Goal: Task Accomplishment & Management: Manage account settings

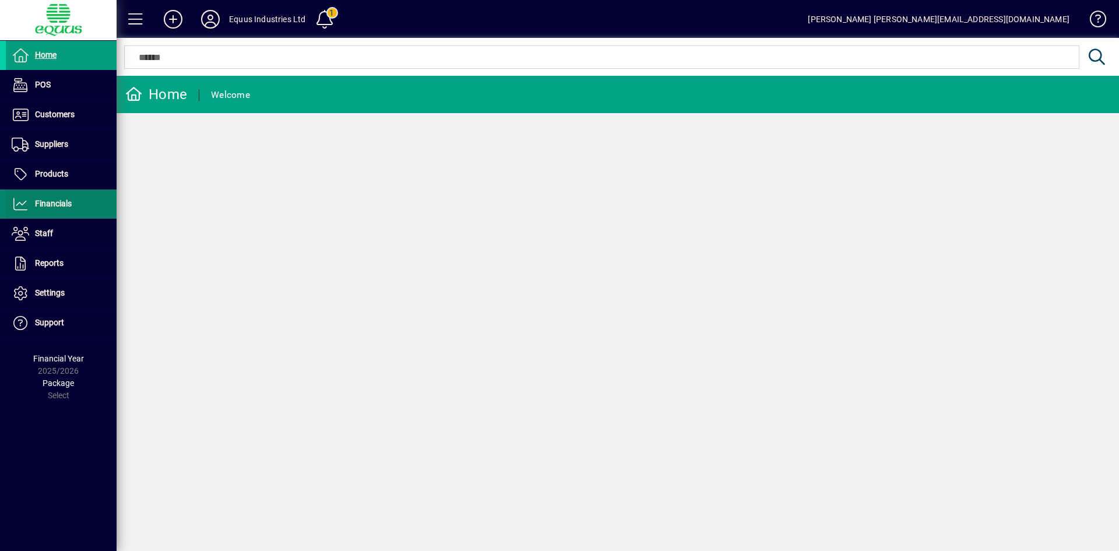
click at [35, 203] on span "Financials" at bounding box center [53, 203] width 37 height 9
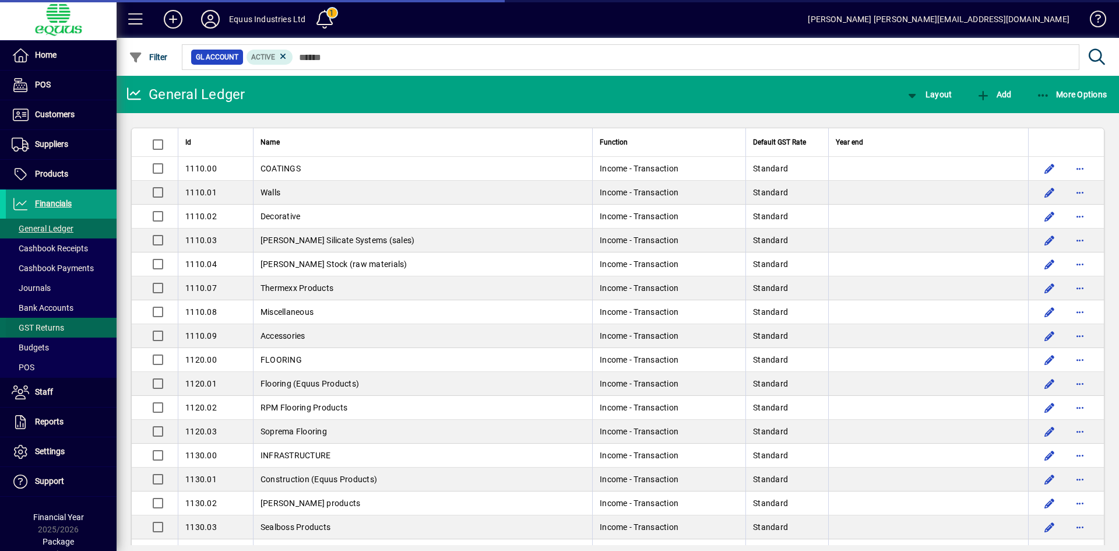
click at [43, 324] on span "GST Returns" at bounding box center [38, 327] width 52 height 9
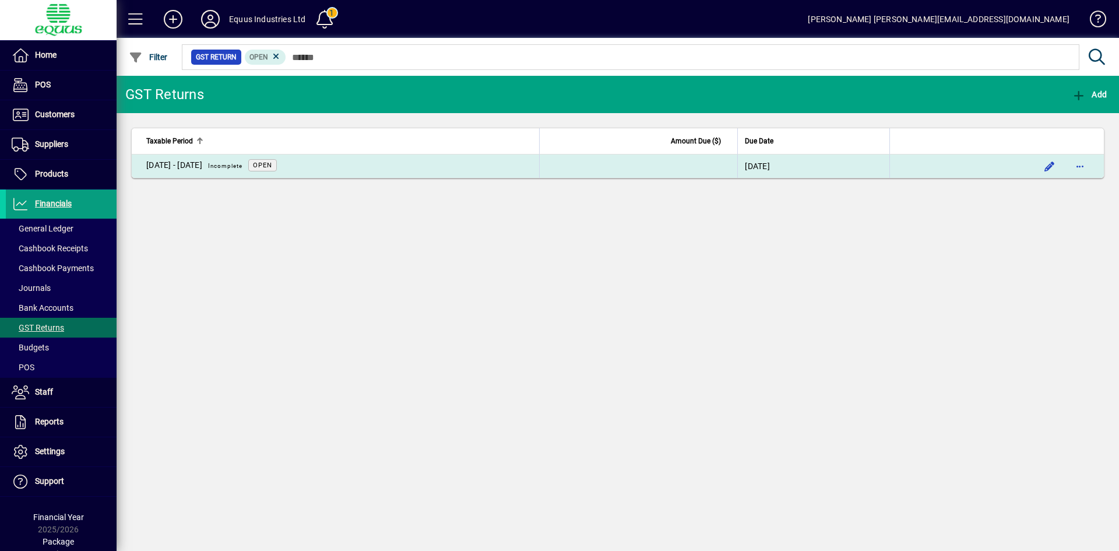
click at [216, 168] on div "[DATE] - [DATE] Incomplete" at bounding box center [197, 166] width 102 height 15
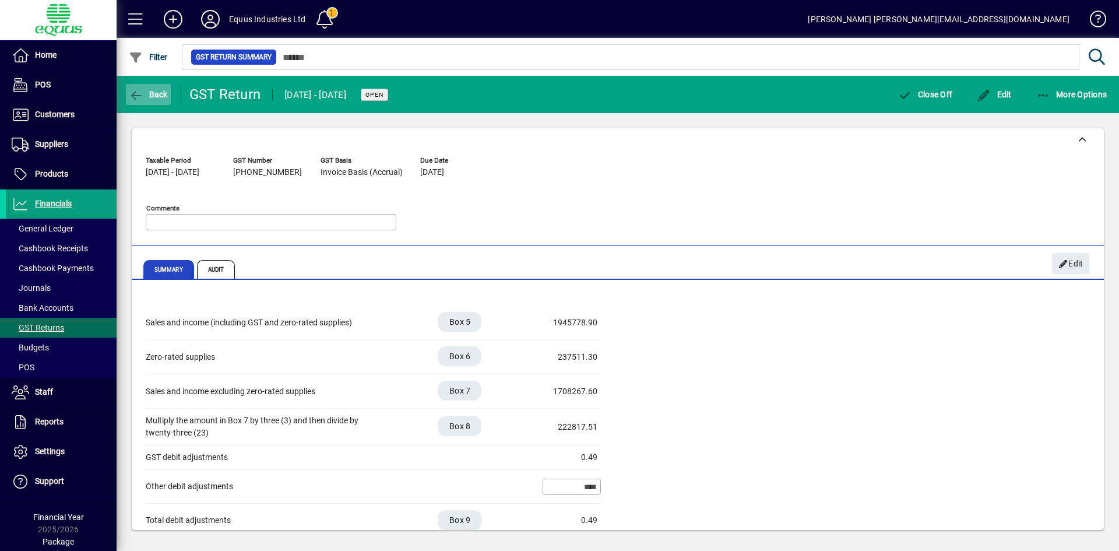
click at [150, 96] on span "Back" at bounding box center [148, 94] width 39 height 9
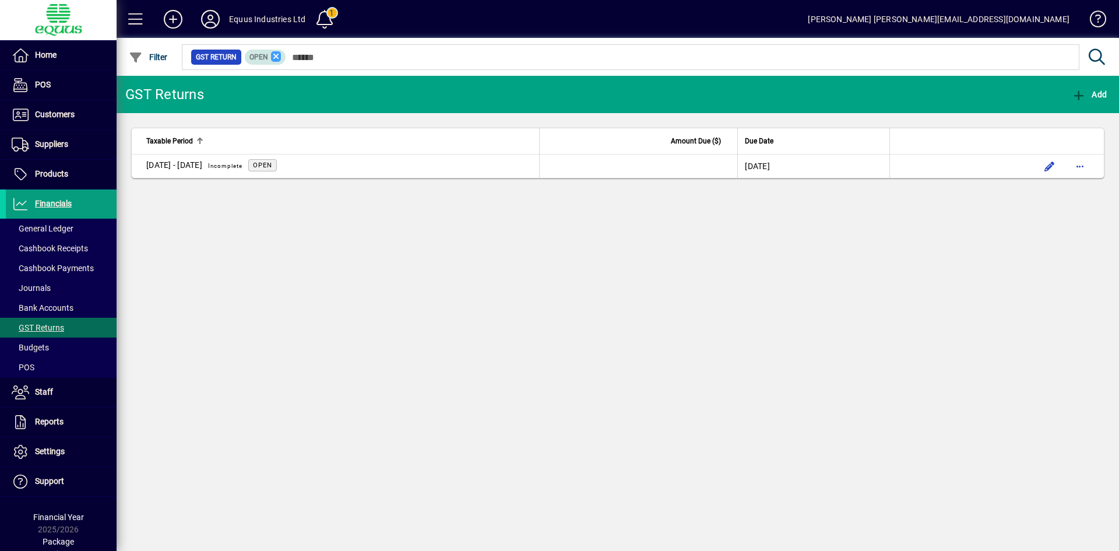
click at [274, 57] on icon at bounding box center [276, 56] width 10 height 10
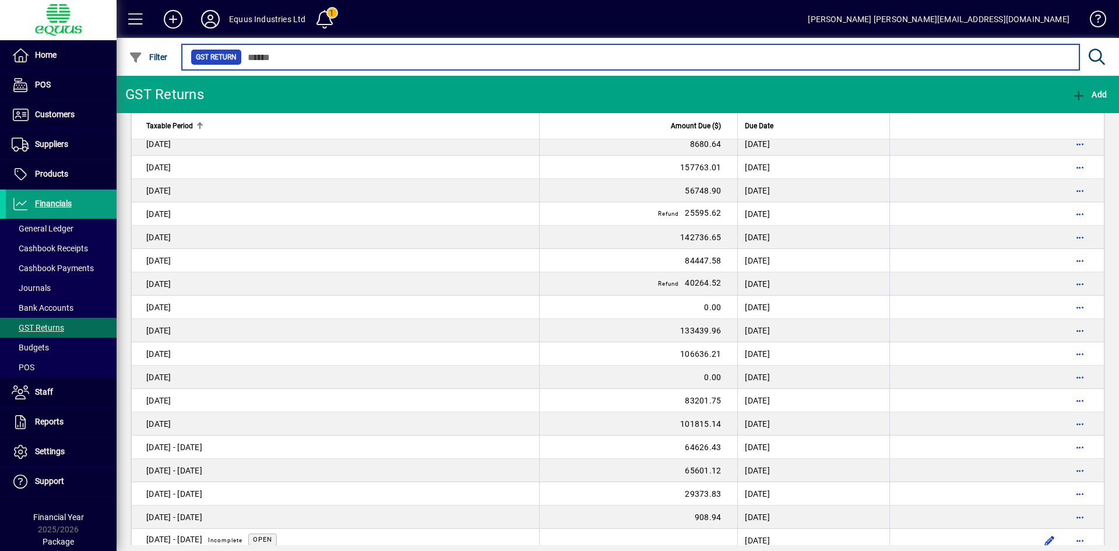
scroll to position [767, 0]
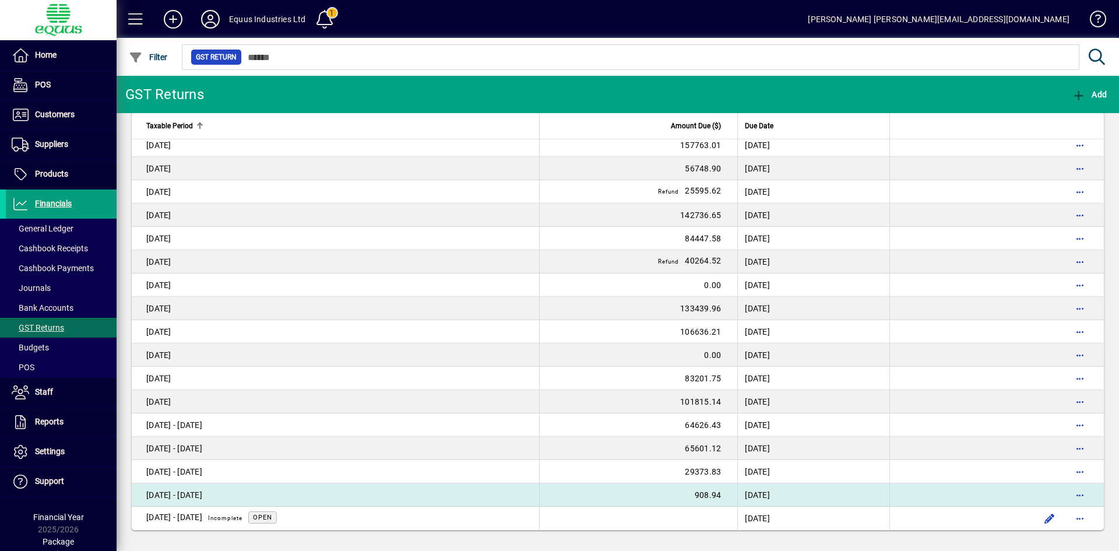
click at [309, 497] on td "[DATE] - [DATE]" at bounding box center [335, 494] width 407 height 23
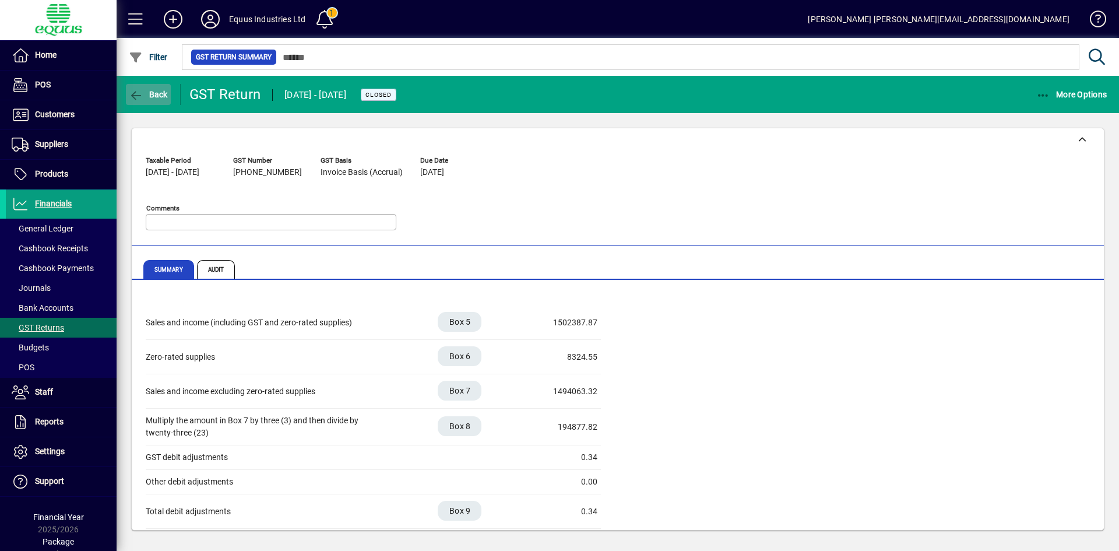
click at [143, 97] on icon "button" at bounding box center [136, 96] width 15 height 12
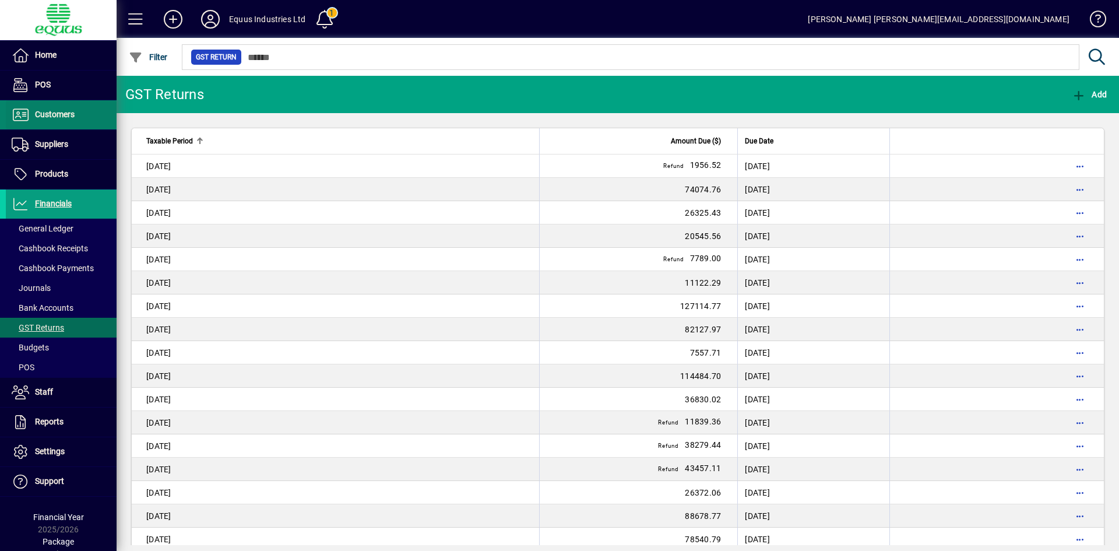
click at [50, 113] on span "Customers" at bounding box center [55, 114] width 40 height 9
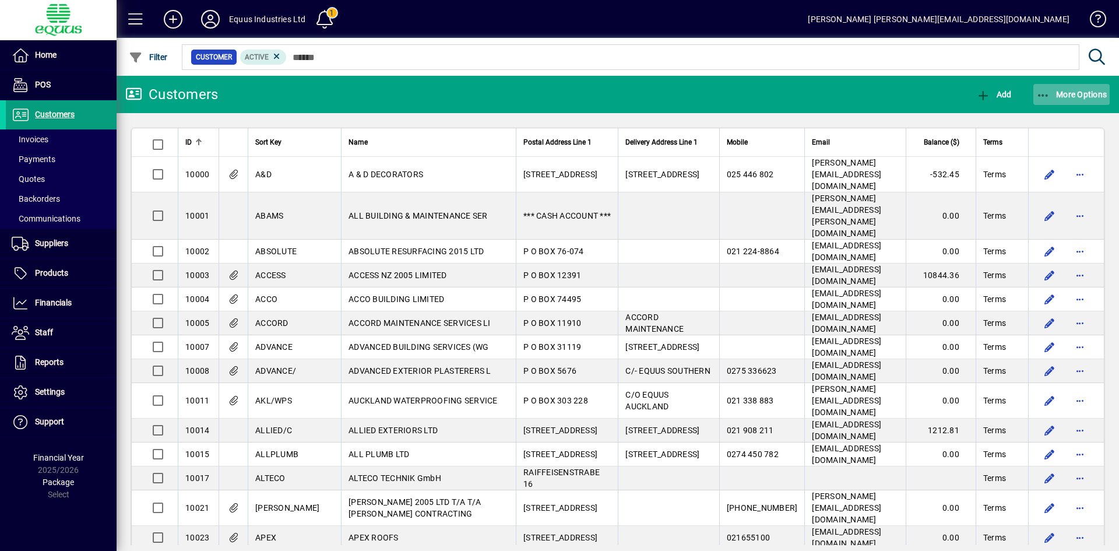
click at [1055, 100] on span "button" at bounding box center [1071, 94] width 77 height 28
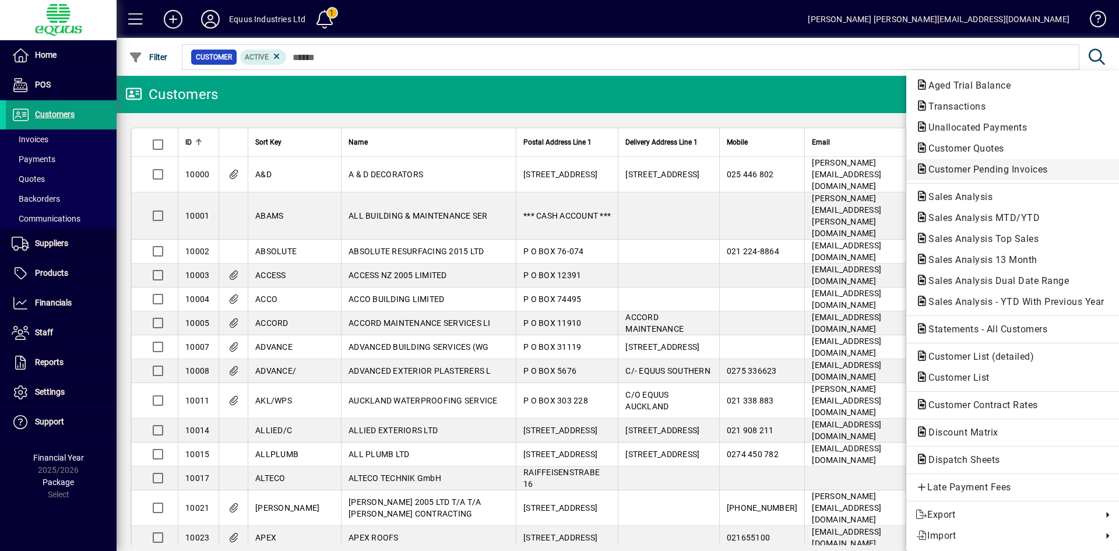
click at [1012, 173] on span "Customer Pending Invoices" at bounding box center [985, 169] width 138 height 11
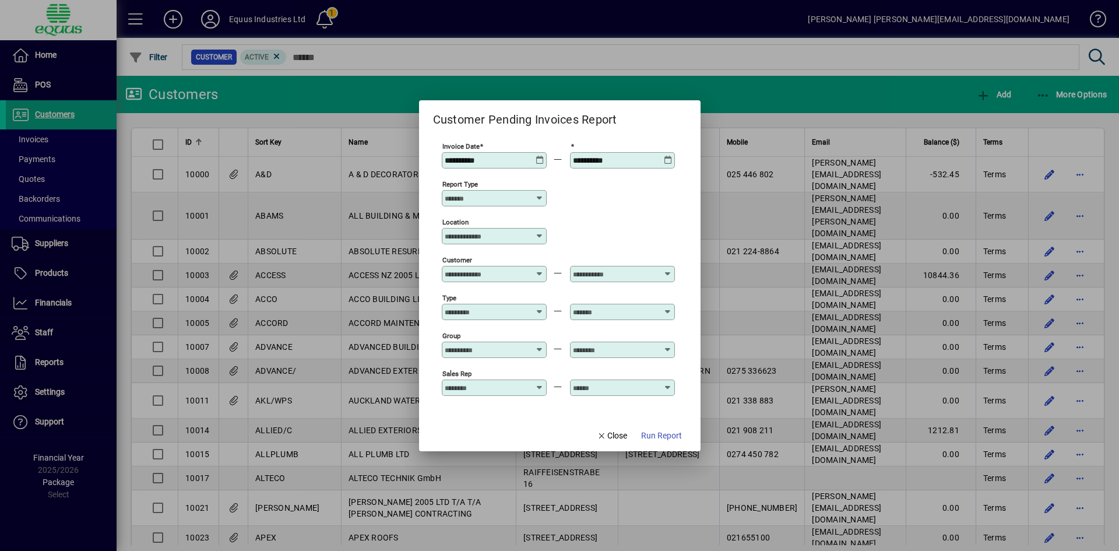
click at [539, 156] on icon at bounding box center [540, 156] width 9 height 0
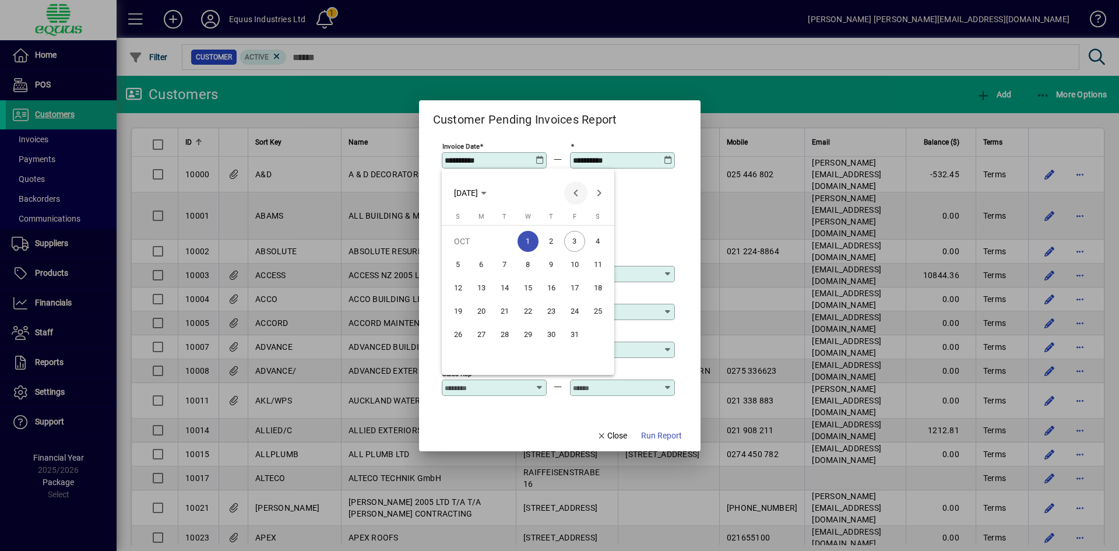
click at [571, 195] on span "Previous month" at bounding box center [575, 192] width 23 height 23
click at [482, 267] on span "1" at bounding box center [481, 264] width 21 height 21
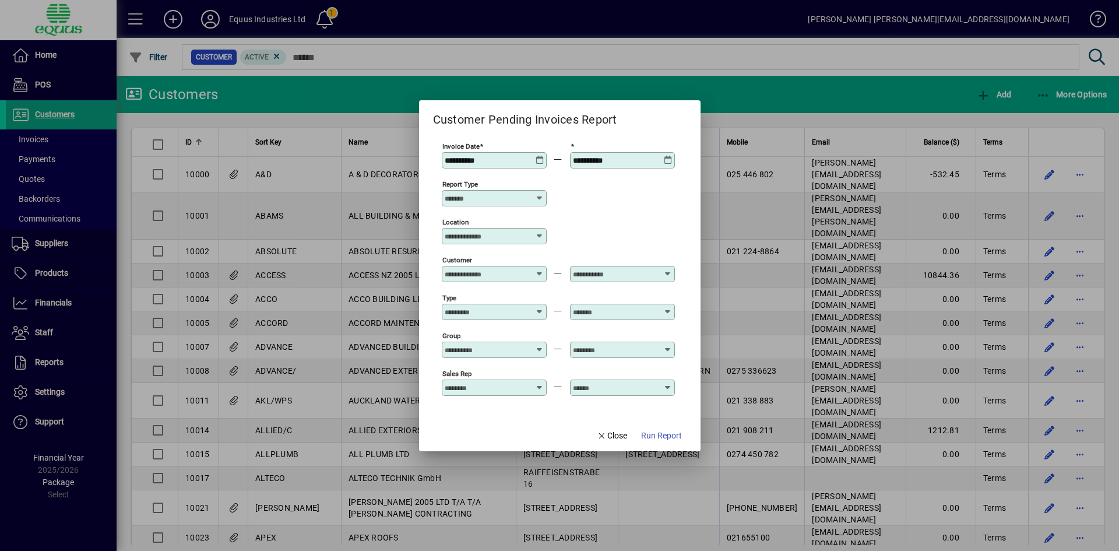
type input "**********"
click at [669, 156] on icon at bounding box center [668, 156] width 9 height 0
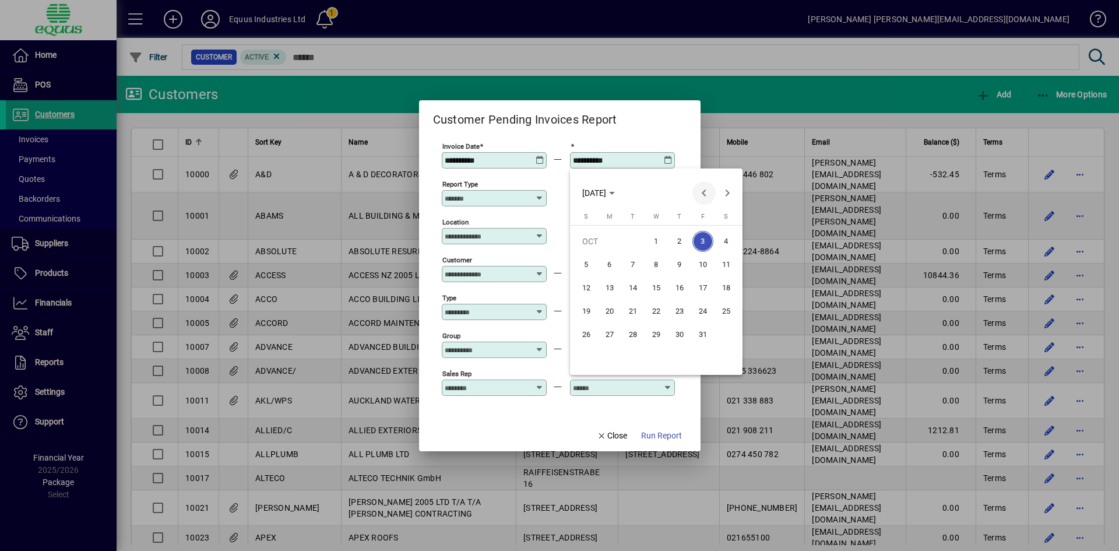
click at [705, 200] on span "Previous month" at bounding box center [703, 192] width 23 height 23
click at [638, 362] on span "30" at bounding box center [632, 357] width 21 height 21
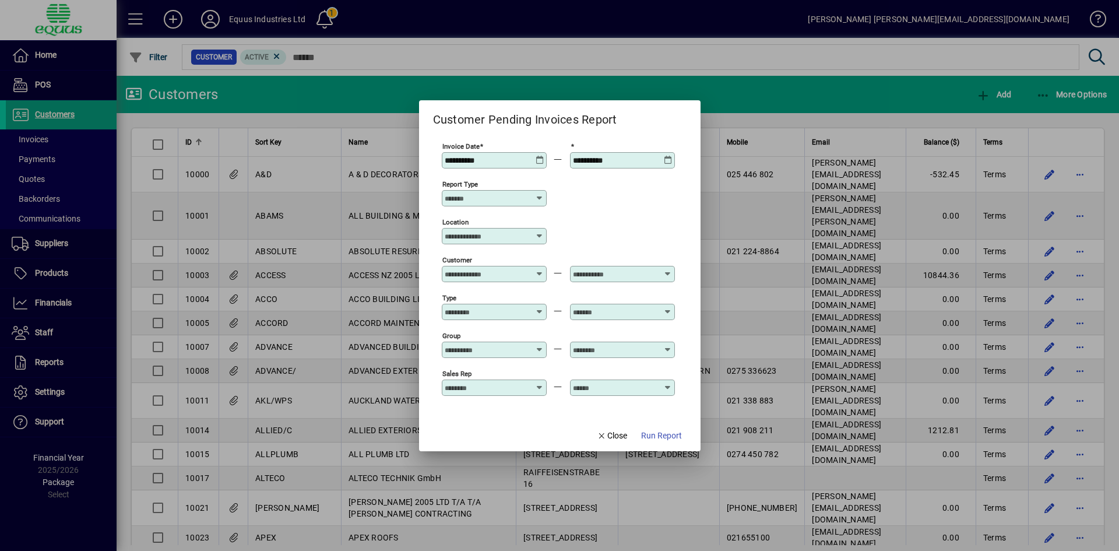
type input "**********"
click at [650, 439] on span "Run Report" at bounding box center [661, 436] width 41 height 12
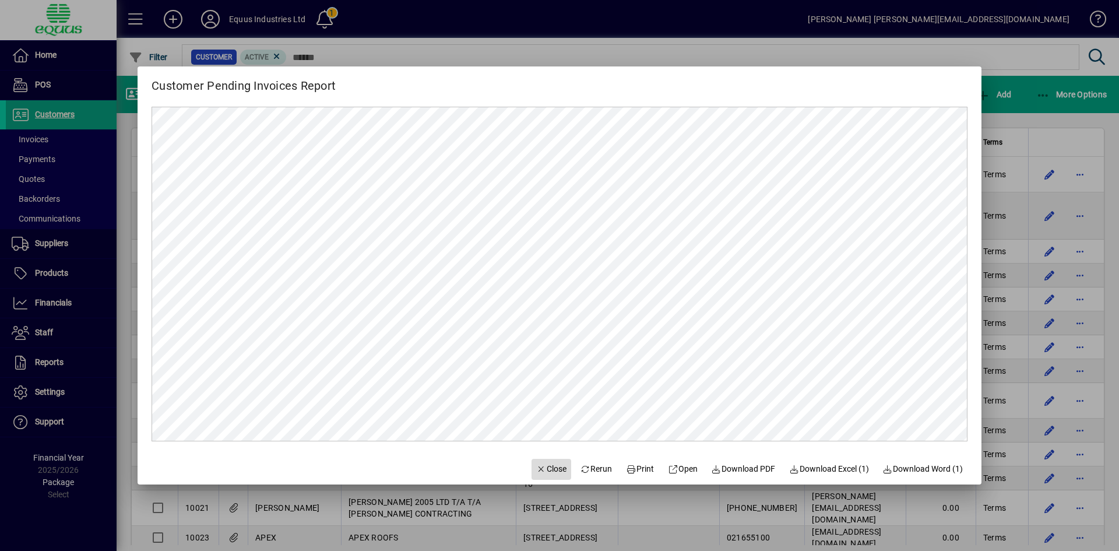
click at [544, 468] on span "Close" at bounding box center [551, 469] width 30 height 12
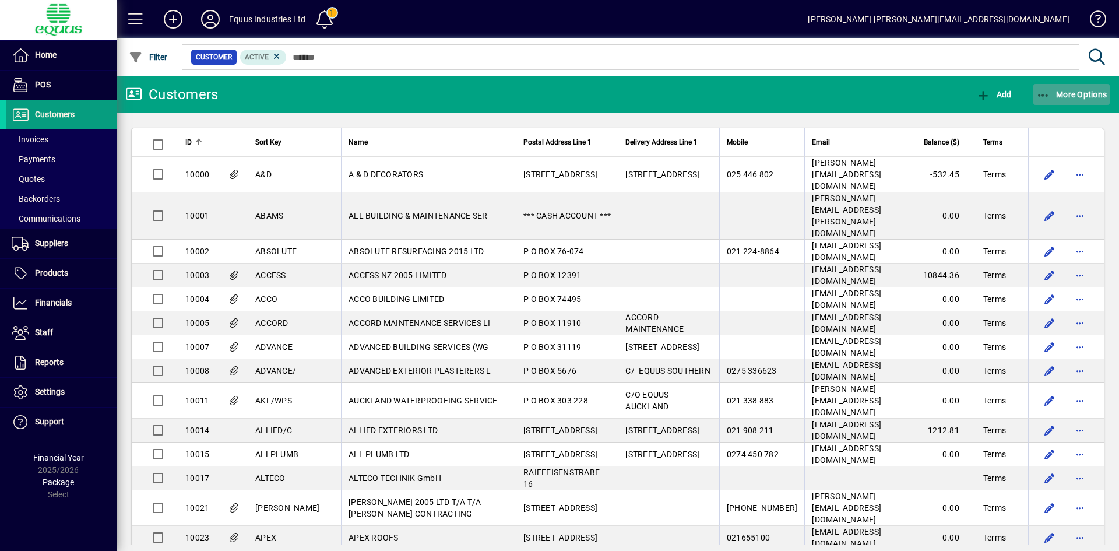
click at [1069, 97] on span "More Options" at bounding box center [1071, 94] width 71 height 9
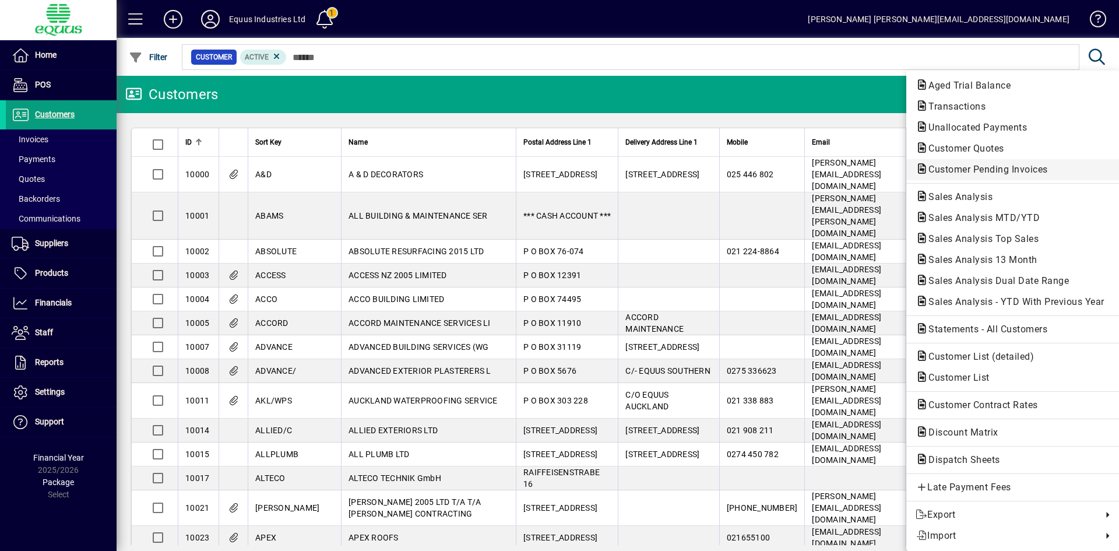
click at [981, 173] on span "Customer Pending Invoices" at bounding box center [985, 169] width 138 height 11
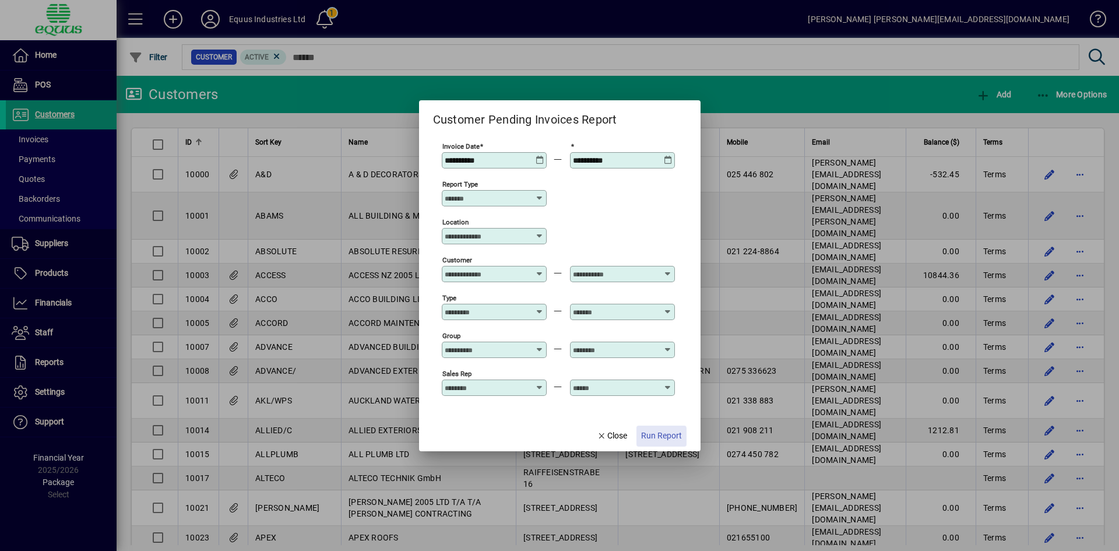
click at [655, 438] on span "Run Report" at bounding box center [661, 436] width 41 height 12
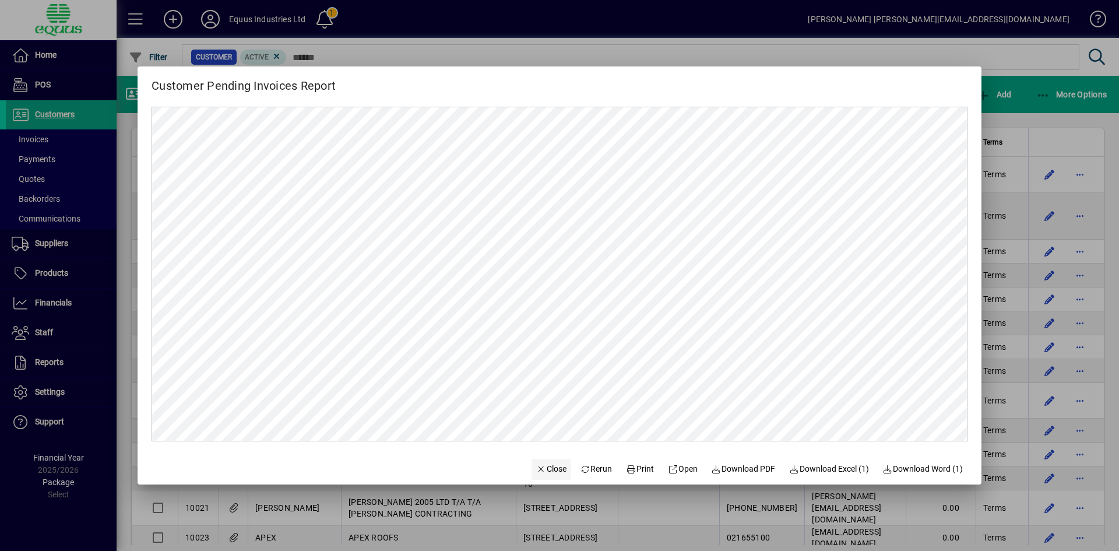
click at [536, 473] on icon "button" at bounding box center [541, 469] width 10 height 8
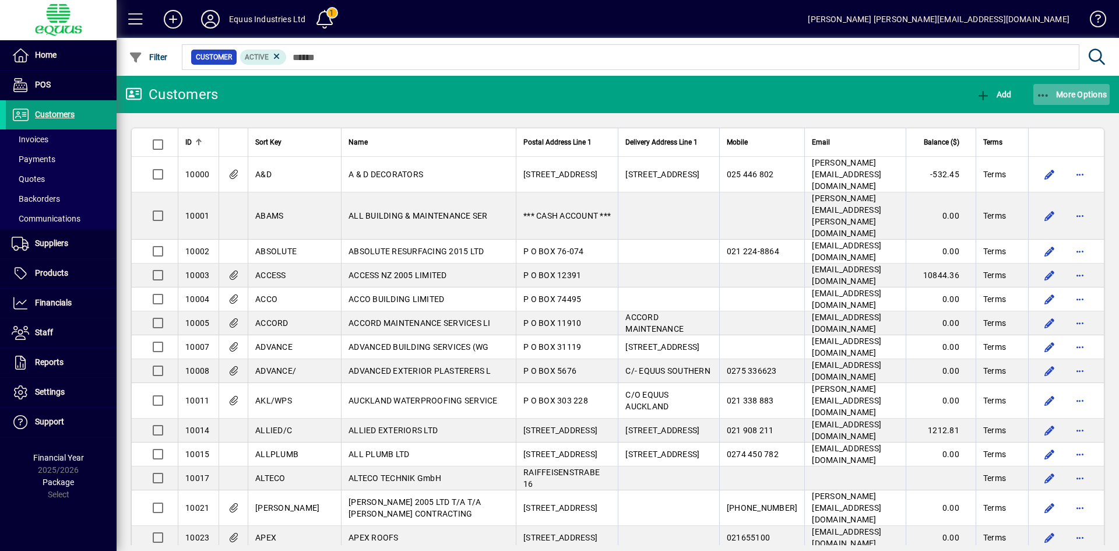
click at [1057, 96] on span "More Options" at bounding box center [1071, 94] width 71 height 9
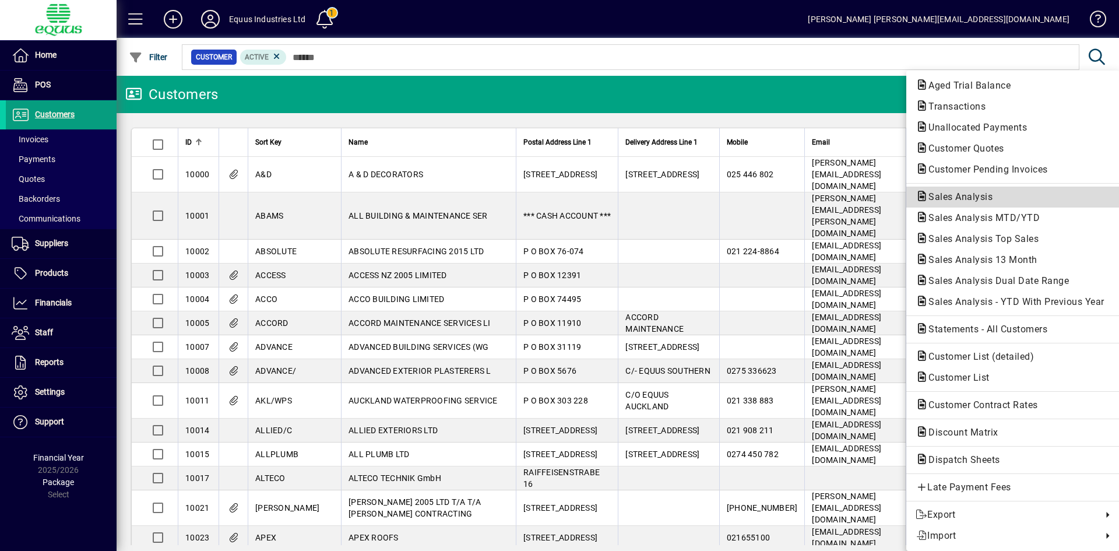
click at [976, 196] on span "Sales Analysis" at bounding box center [957, 196] width 83 height 11
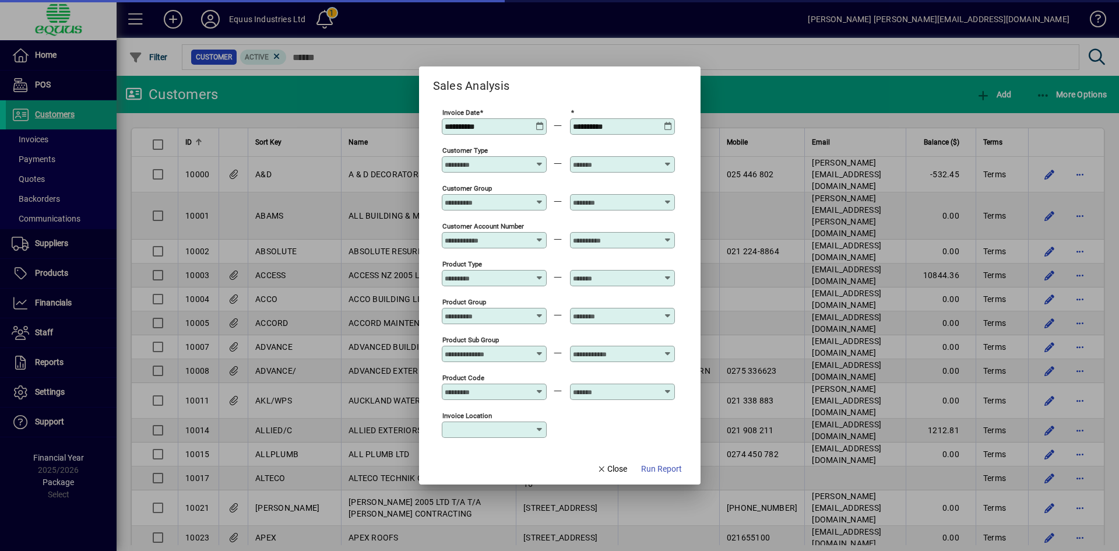
type input "**********"
click at [537, 122] on icon at bounding box center [540, 122] width 9 height 0
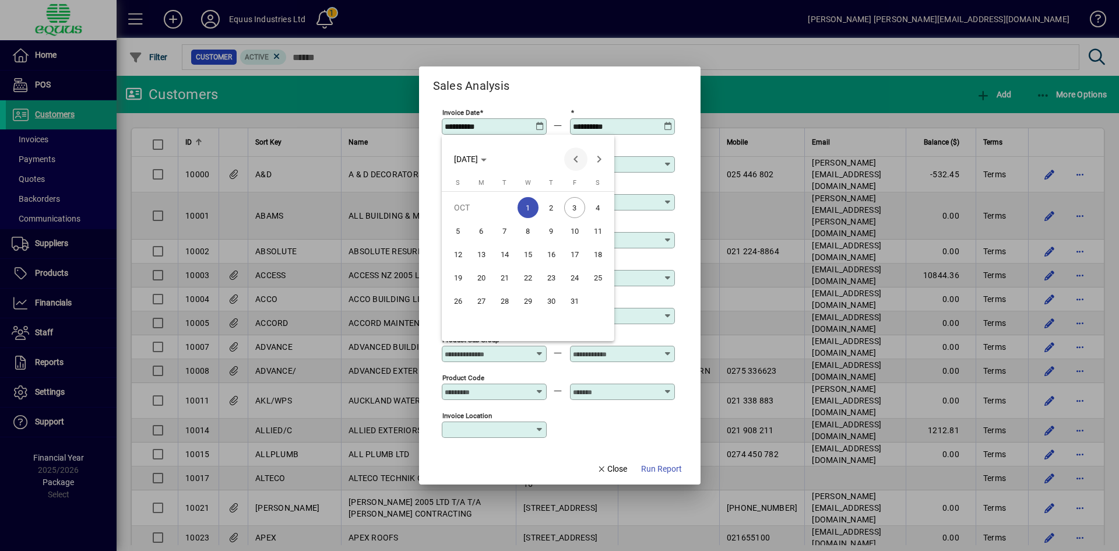
click at [576, 154] on span "Previous month" at bounding box center [575, 158] width 23 height 23
click at [484, 237] on span "1" at bounding box center [481, 230] width 21 height 21
type input "**********"
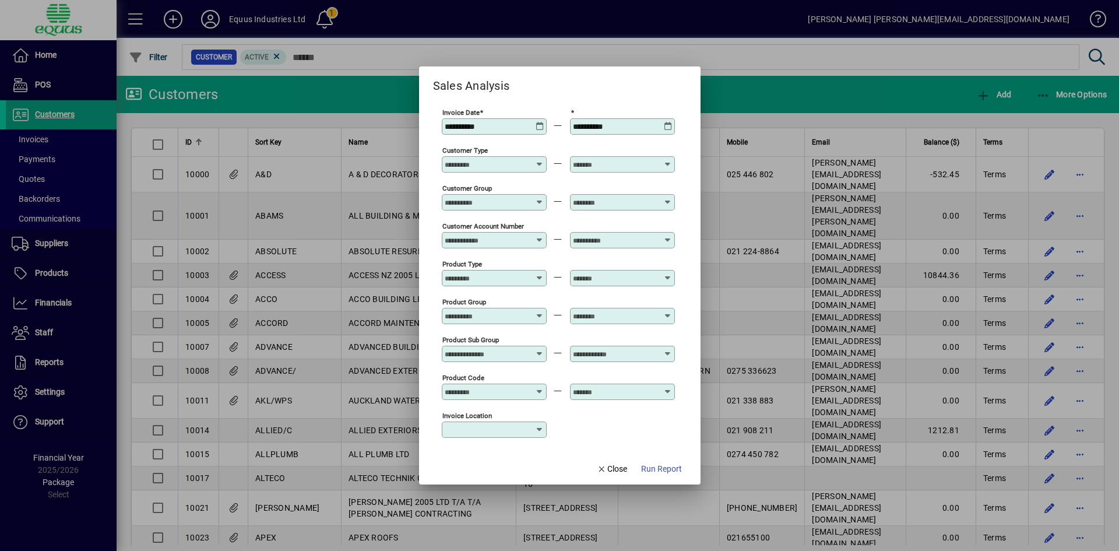
click at [669, 122] on icon at bounding box center [668, 122] width 9 height 0
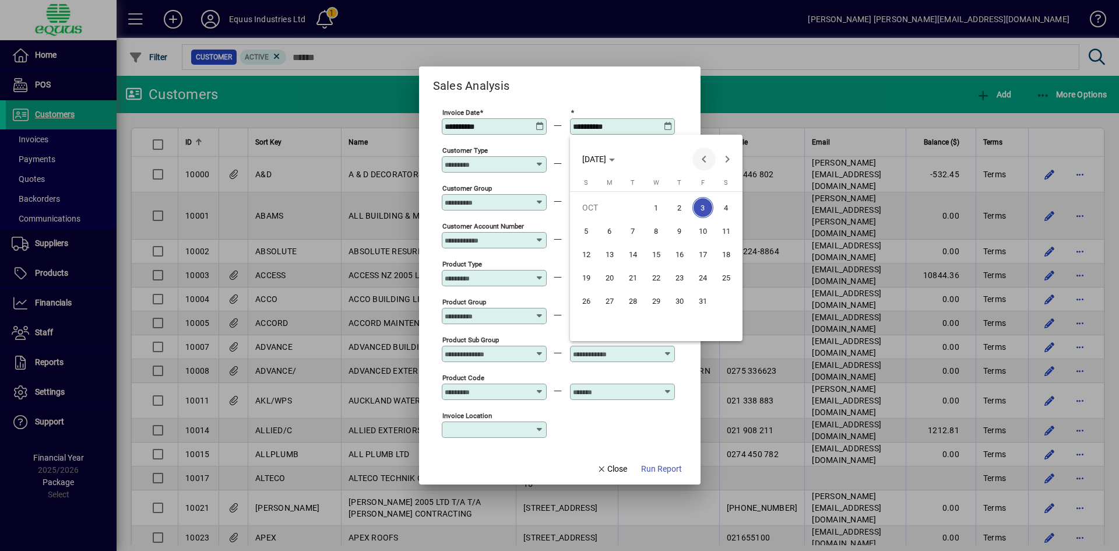
click at [705, 161] on span "Previous month" at bounding box center [703, 158] width 23 height 23
click at [635, 326] on span "30" at bounding box center [632, 324] width 21 height 21
type input "**********"
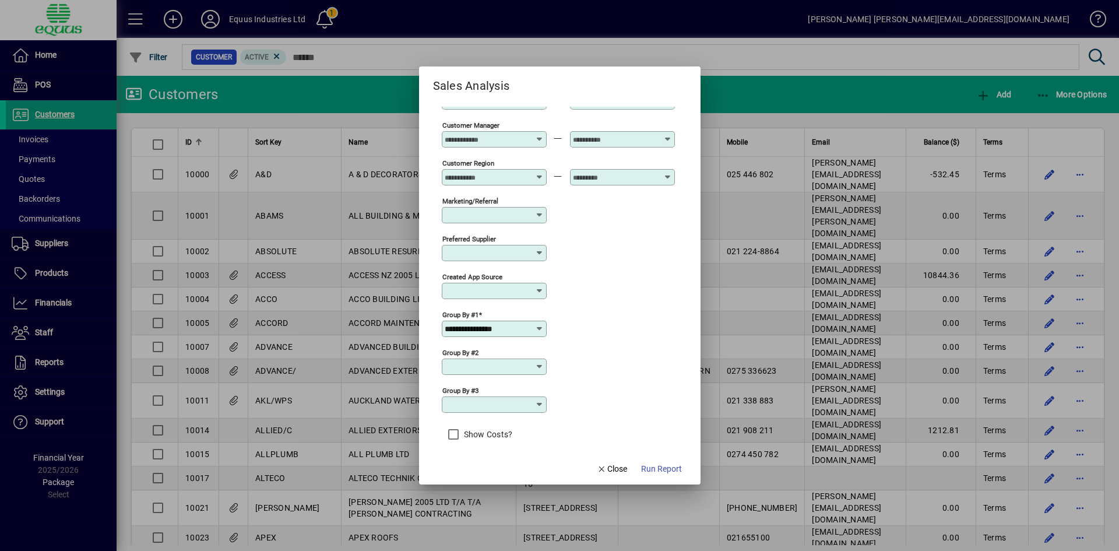
scroll to position [373, 0]
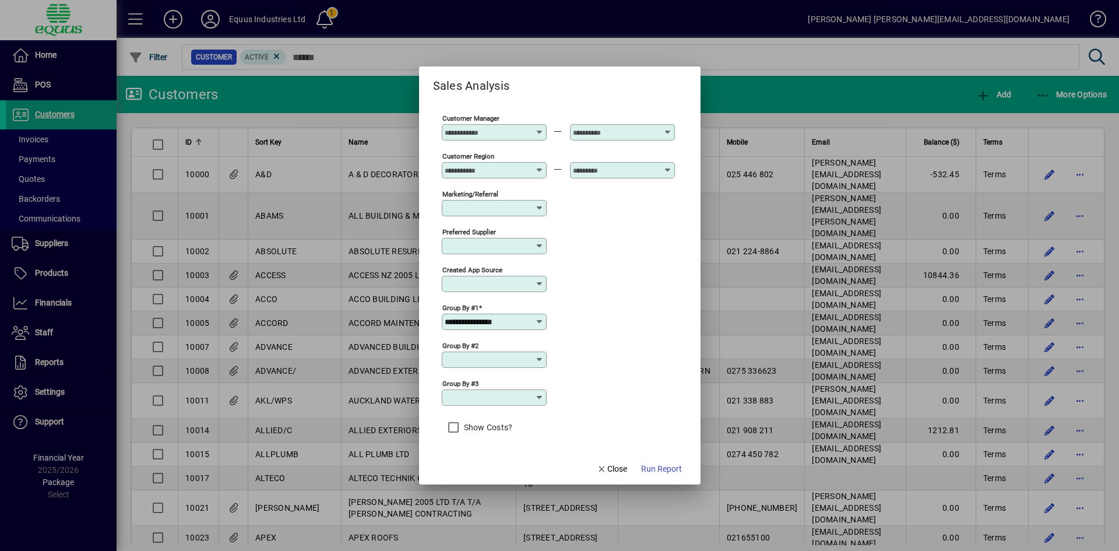
click at [540, 322] on icon at bounding box center [539, 321] width 9 height 9
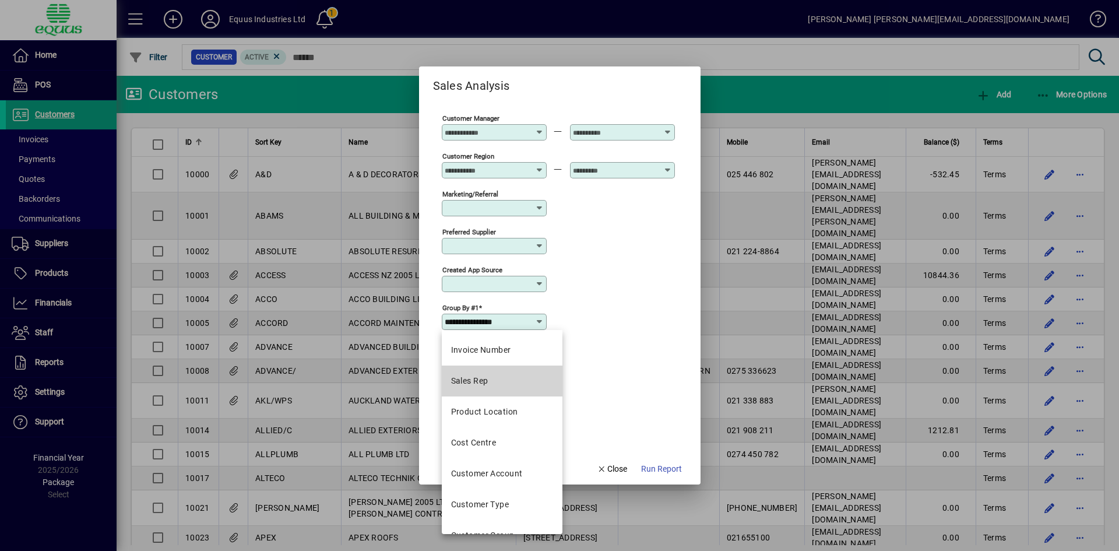
click at [490, 384] on mat-option "Sales Rep" at bounding box center [502, 380] width 121 height 31
type input "*********"
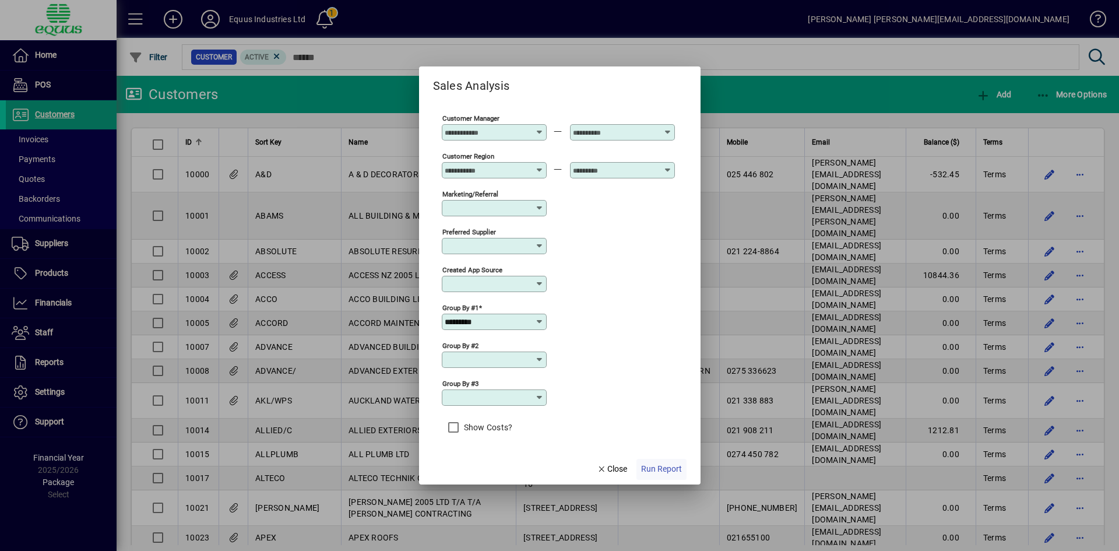
click at [653, 467] on span "Run Report" at bounding box center [661, 469] width 41 height 12
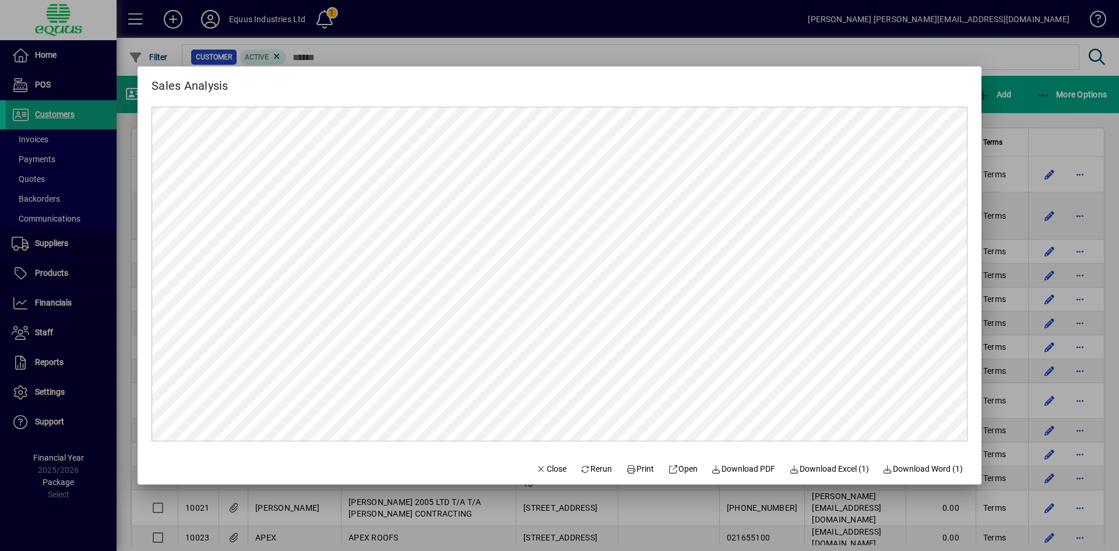
scroll to position [0, 0]
click at [536, 471] on span "Close" at bounding box center [551, 469] width 30 height 12
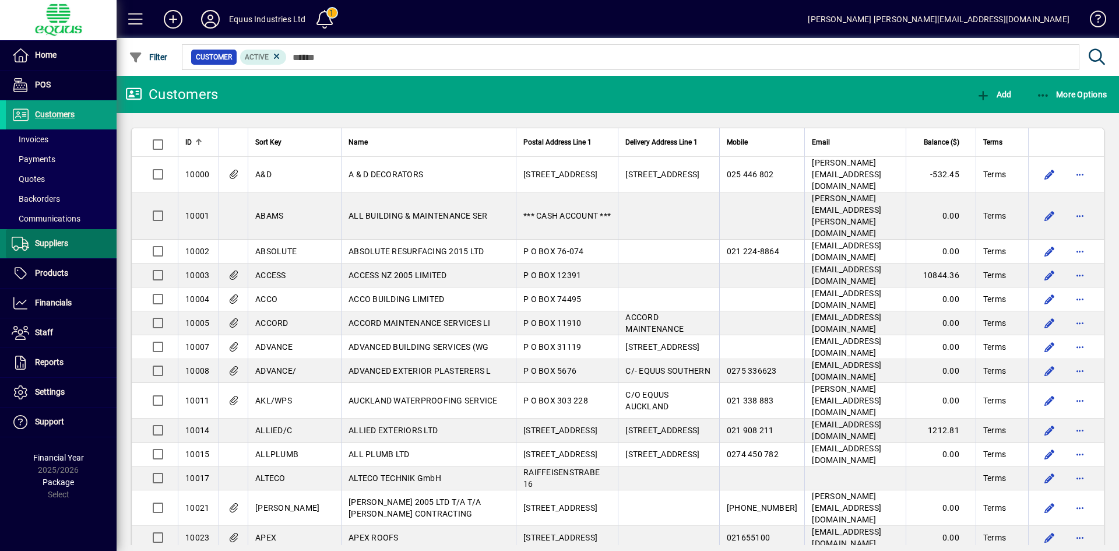
click at [38, 248] on span "Suppliers" at bounding box center [51, 242] width 33 height 9
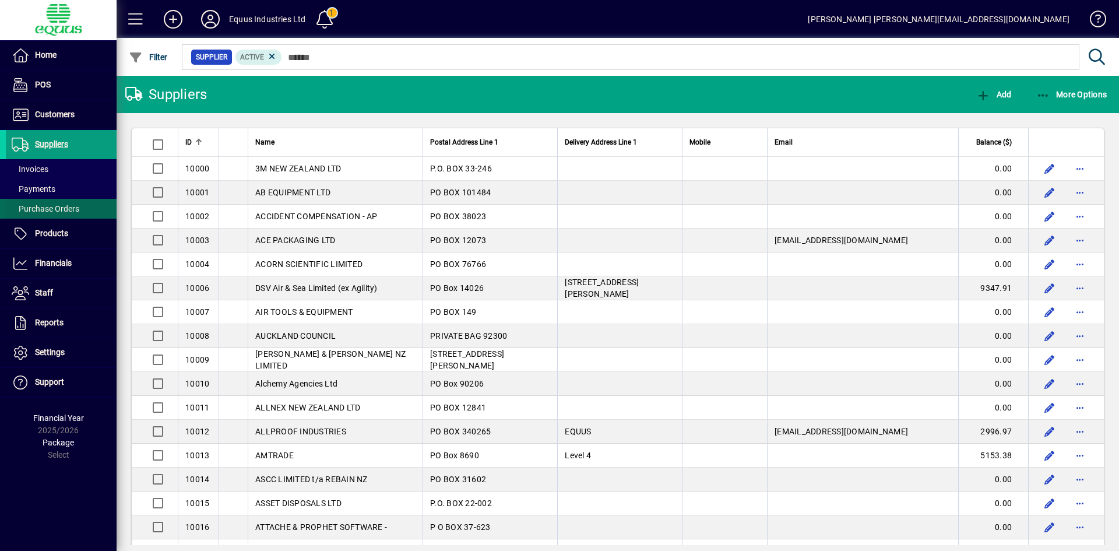
click at [40, 205] on span "Purchase Orders" at bounding box center [46, 208] width 68 height 9
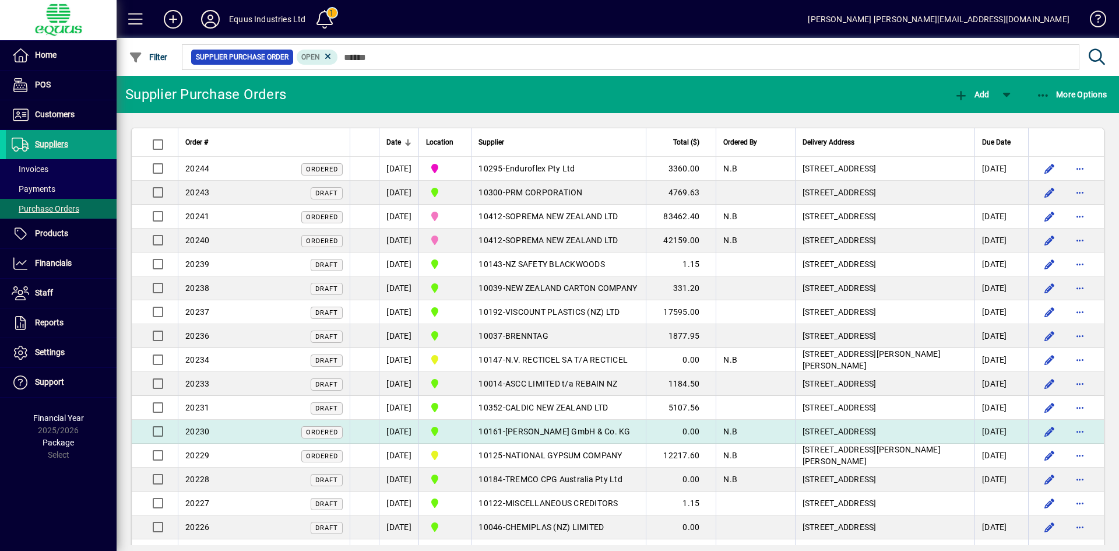
click at [337, 438] on span "Ordered" at bounding box center [321, 432] width 41 height 12
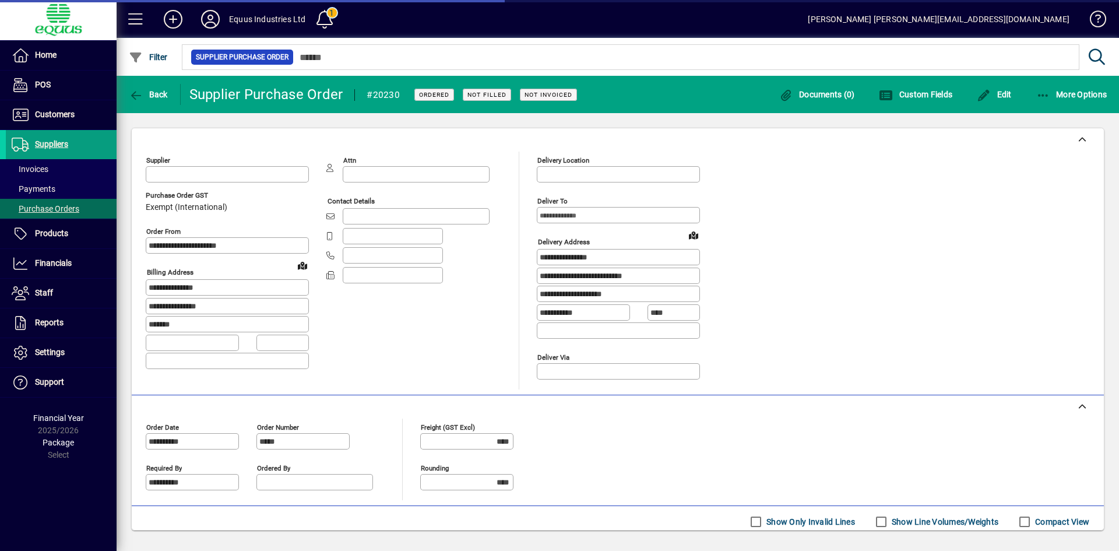
type input "**********"
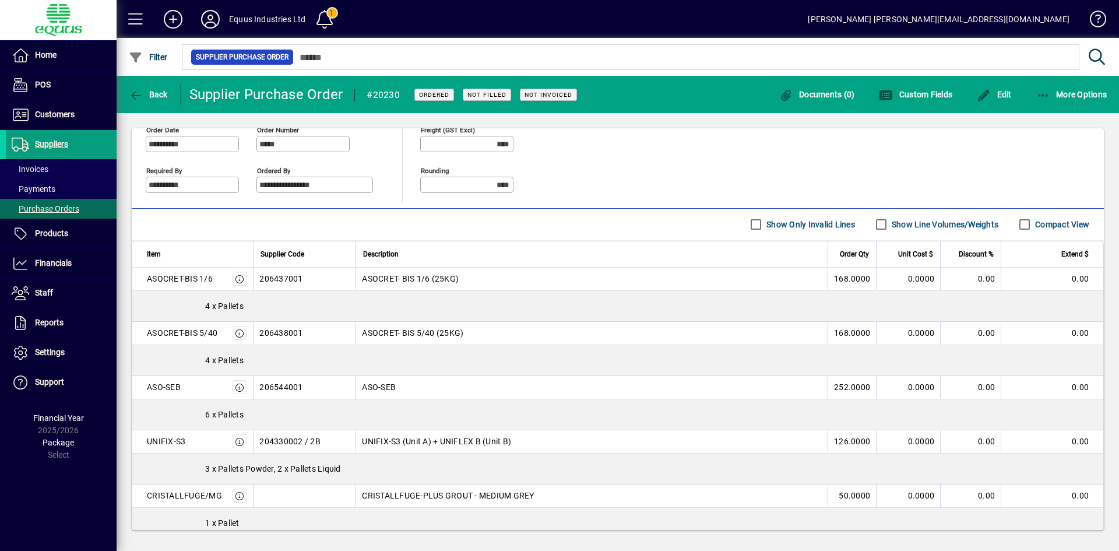
scroll to position [300, 0]
click at [992, 93] on span "Edit" at bounding box center [994, 94] width 35 height 9
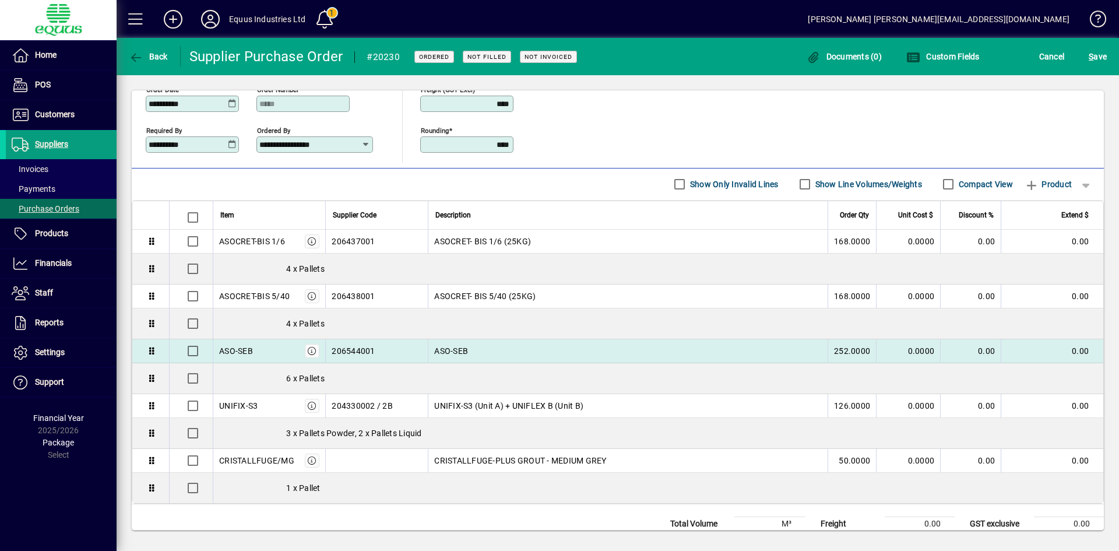
click at [832, 349] on td "252.0000" at bounding box center [852, 351] width 48 height 24
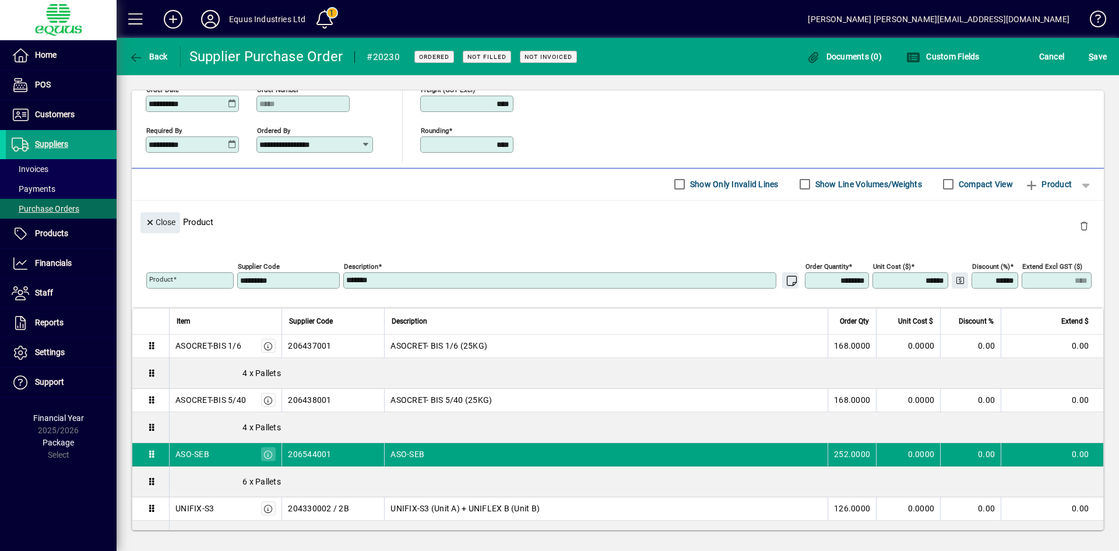
type input "*******"
drag, startPoint x: 818, startPoint y: 281, endPoint x: 857, endPoint y: 277, distance: 39.2
click at [857, 277] on input "********" at bounding box center [838, 280] width 61 height 9
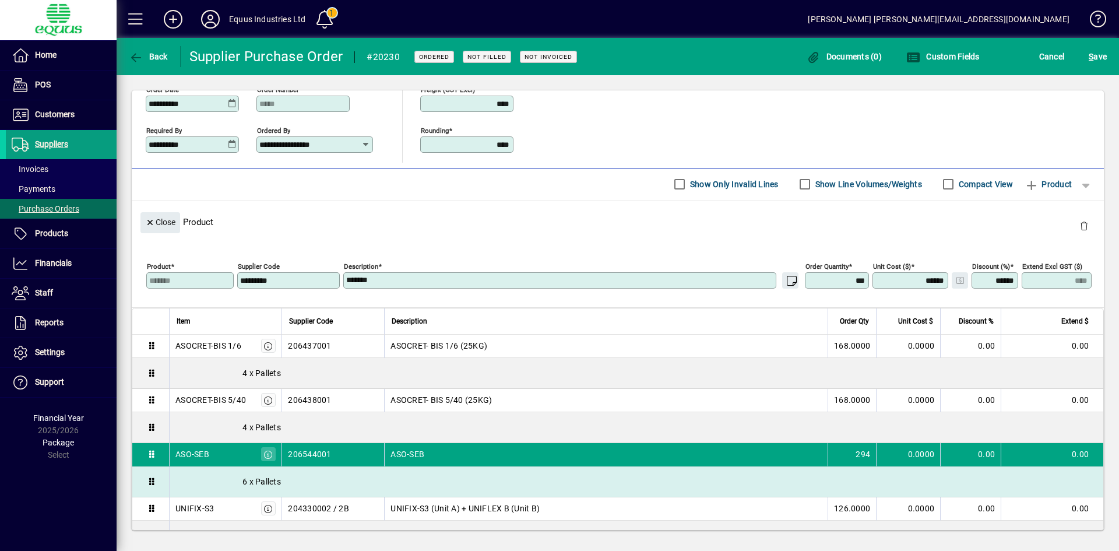
type input "********"
click at [249, 484] on div "6 x Pallets" at bounding box center [637, 481] width 934 height 30
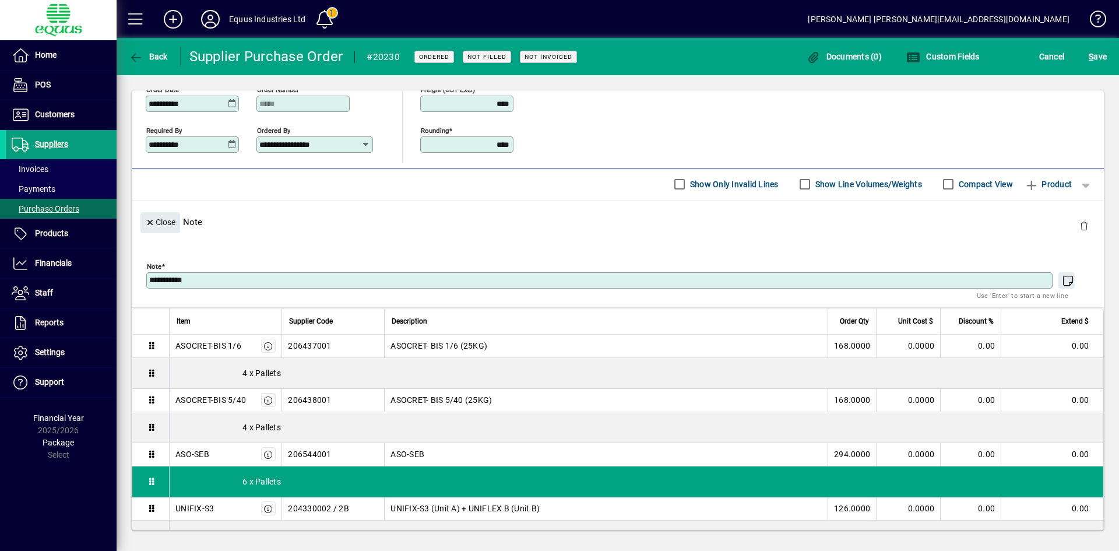
drag, startPoint x: 154, startPoint y: 281, endPoint x: 147, endPoint y: 278, distance: 7.8
click at [147, 280] on div "**********" at bounding box center [599, 280] width 906 height 16
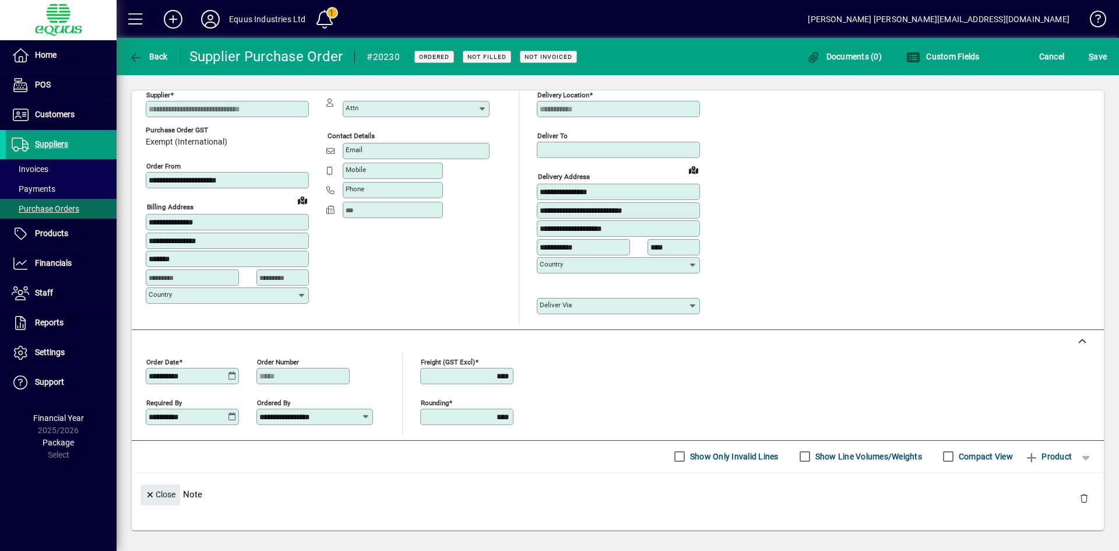
scroll to position [0, 0]
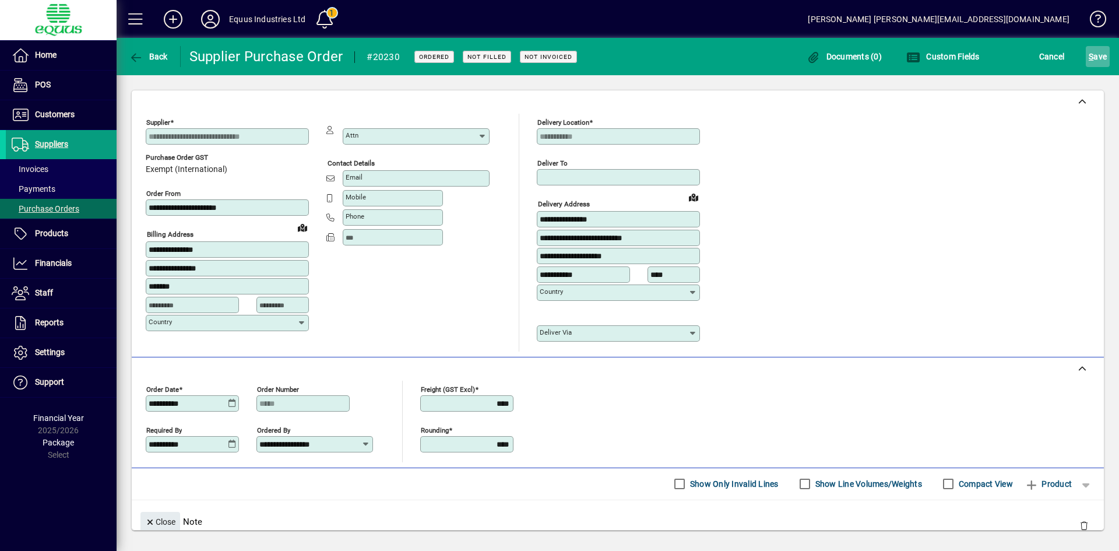
type textarea "**********"
click at [1100, 53] on span "S ave" at bounding box center [1098, 56] width 18 height 19
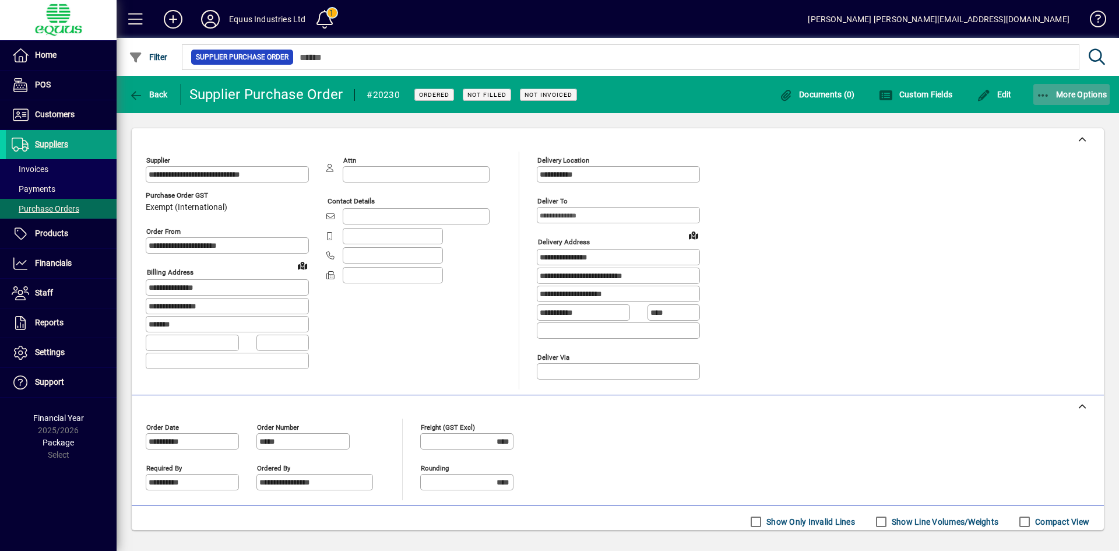
click at [1074, 97] on span "More Options" at bounding box center [1071, 94] width 71 height 9
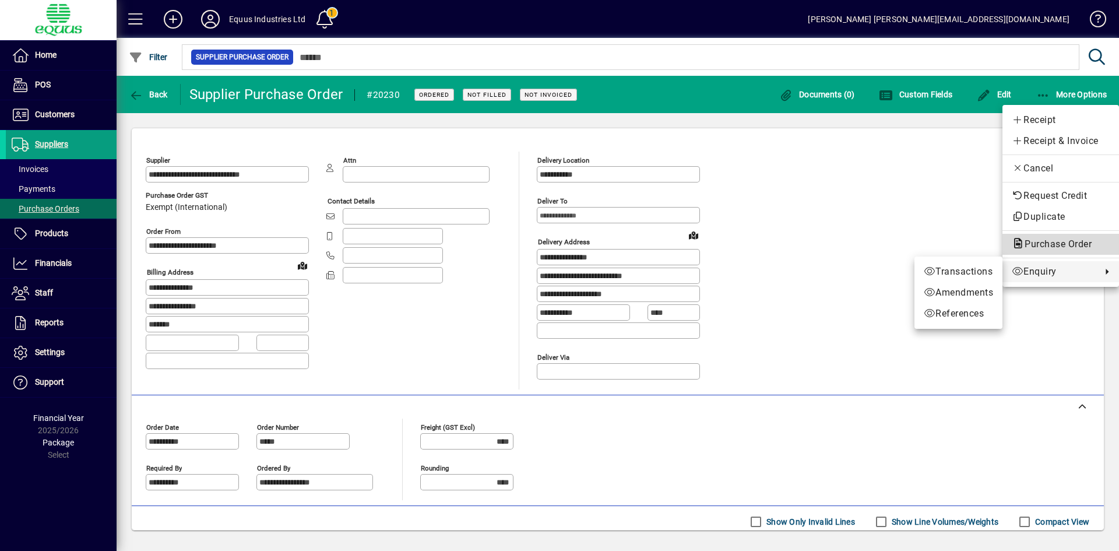
click at [1053, 241] on span "Purchase Order" at bounding box center [1055, 243] width 86 height 11
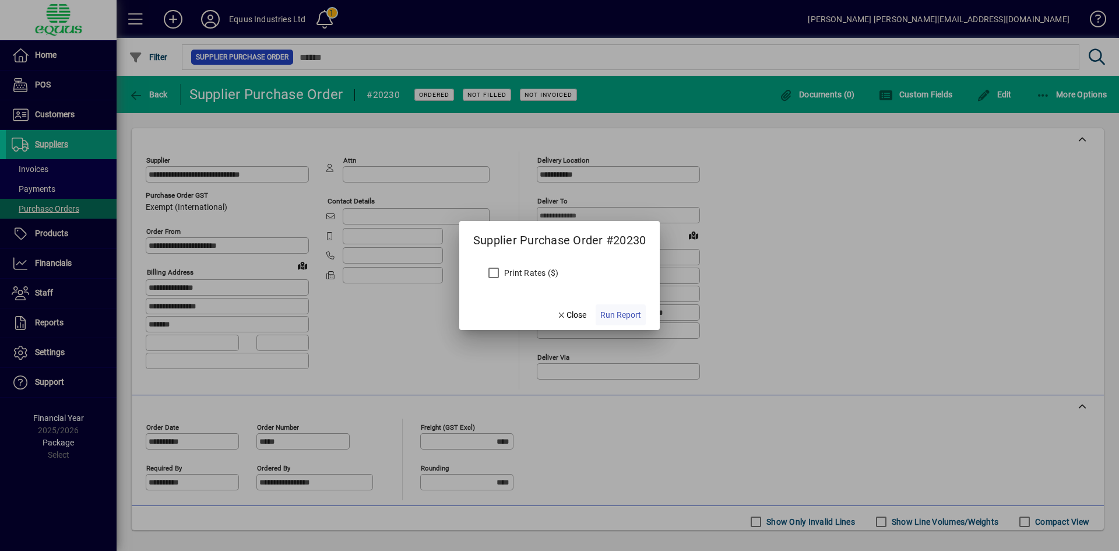
click at [617, 316] on span "Run Report" at bounding box center [620, 315] width 41 height 12
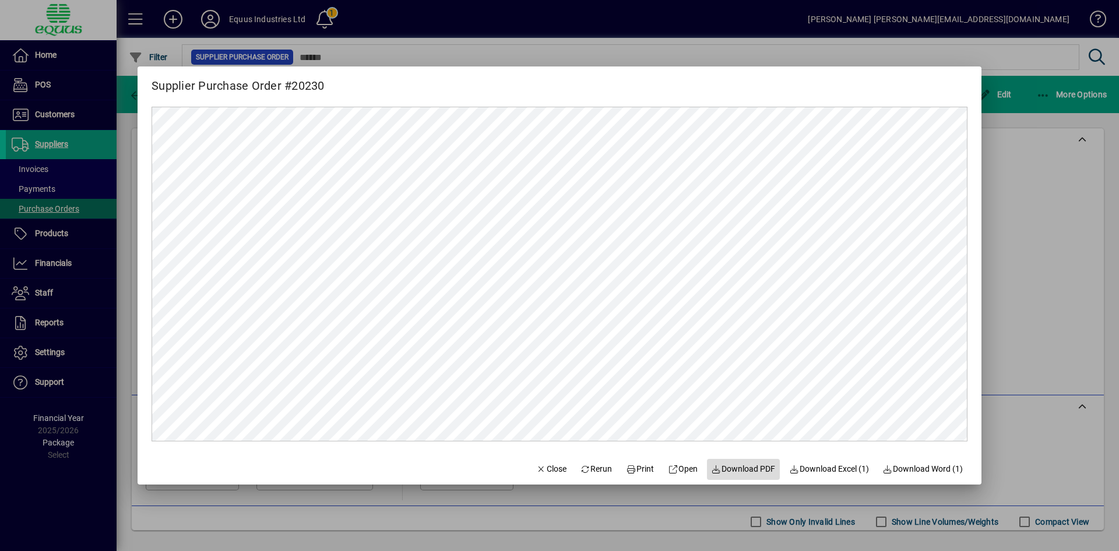
click at [727, 468] on span "Download PDF" at bounding box center [744, 469] width 64 height 12
click at [540, 470] on span "Close" at bounding box center [551, 469] width 30 height 12
